Goal: Use online tool/utility: Utilize a website feature to perform a specific function

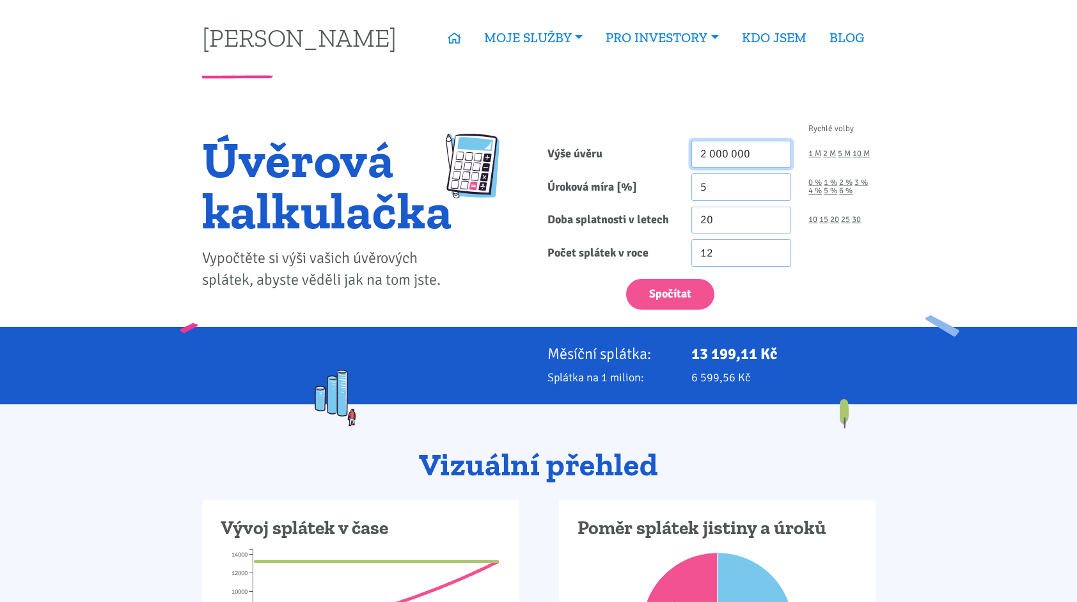
drag, startPoint x: 757, startPoint y: 160, endPoint x: 614, endPoint y: 171, distance: 143.6
click at [614, 171] on form "Rychlé volby Výše úvěru 2 000 000 1 M 2 M 5 M 10 M Úroková míra [%] 5 0 % 1 % 20" at bounding box center [711, 217] width 328 height 185
type input "120 000 000"
click at [776, 216] on input "21" at bounding box center [741, 220] width 100 height 27
click at [776, 216] on input "22" at bounding box center [741, 220] width 100 height 27
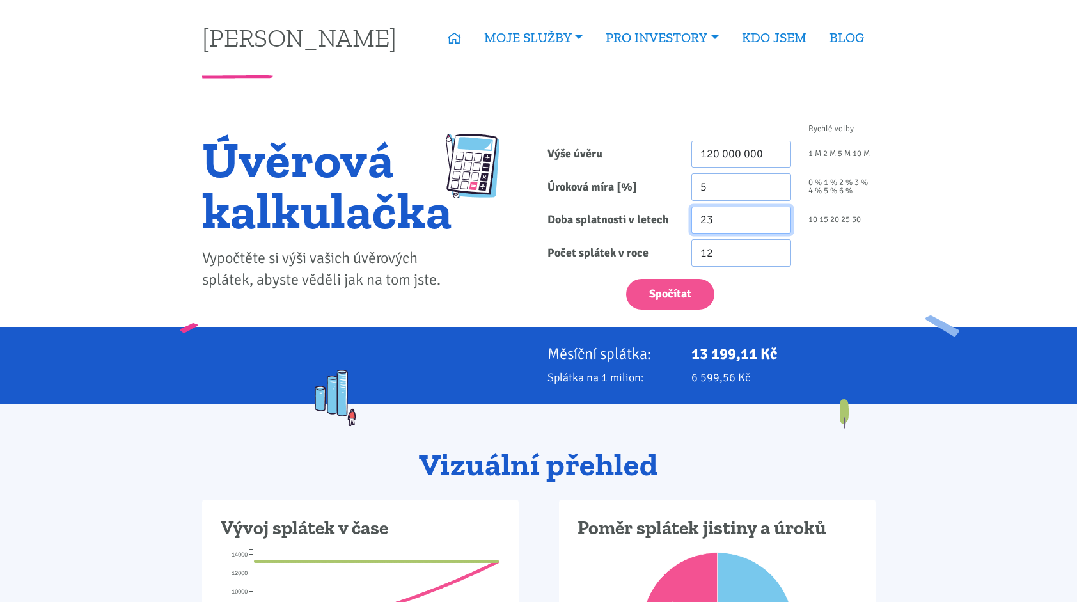
click at [776, 216] on input "23" at bounding box center [741, 220] width 100 height 27
click at [776, 216] on input "26" at bounding box center [741, 220] width 100 height 27
click at [776, 216] on input "30" at bounding box center [741, 220] width 100 height 27
click at [776, 216] on input "31" at bounding box center [741, 220] width 100 height 27
click at [776, 216] on input "32" at bounding box center [741, 220] width 100 height 27
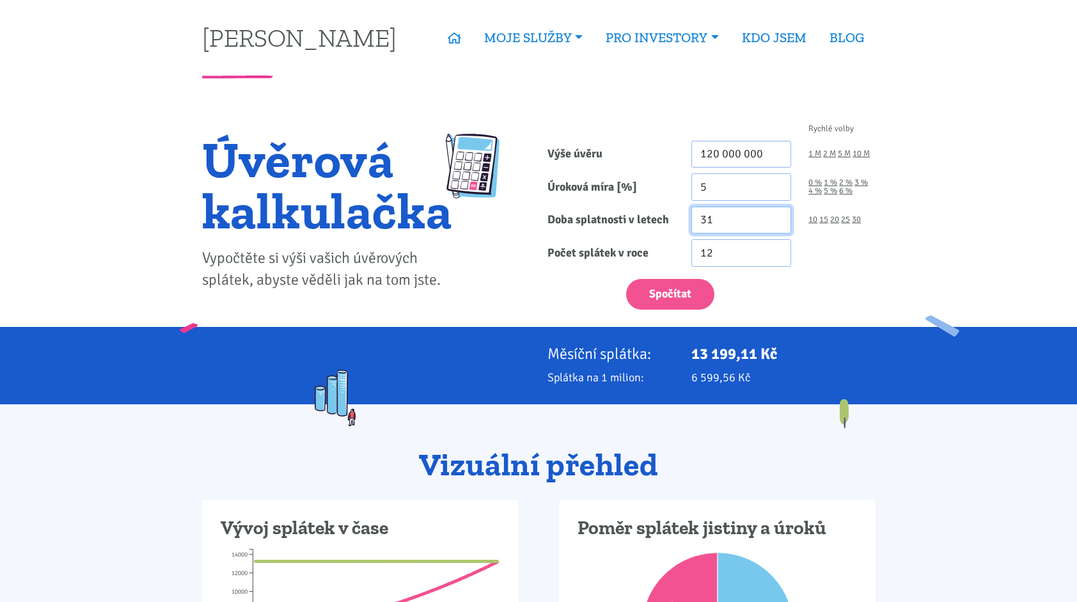
click at [778, 224] on input "31" at bounding box center [741, 220] width 100 height 27
type input "30"
click at [778, 224] on input "30" at bounding box center [741, 220] width 100 height 27
click at [668, 293] on button "Spočítat" at bounding box center [670, 294] width 88 height 31
type input "120000000"
